Goal: Find specific page/section: Find specific page/section

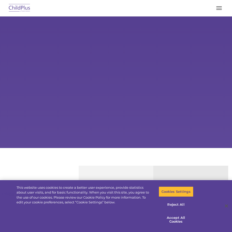
select select "MEDIUM"
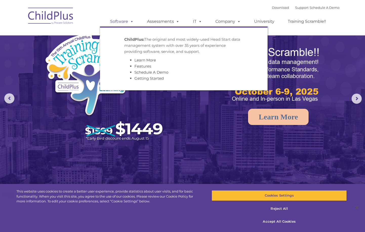
click at [120, 21] on link "Software" at bounding box center [122, 21] width 34 height 10
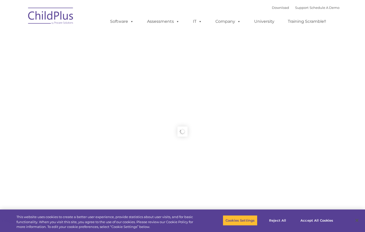
type input ""
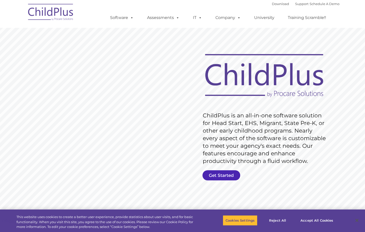
click at [223, 175] on link "Get Started" at bounding box center [222, 175] width 38 height 10
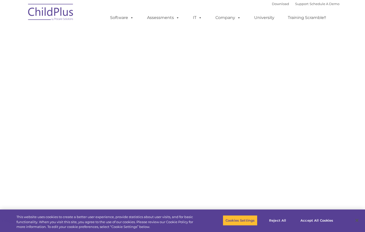
select select "MEDIUM"
